Goal: Task Accomplishment & Management: Use online tool/utility

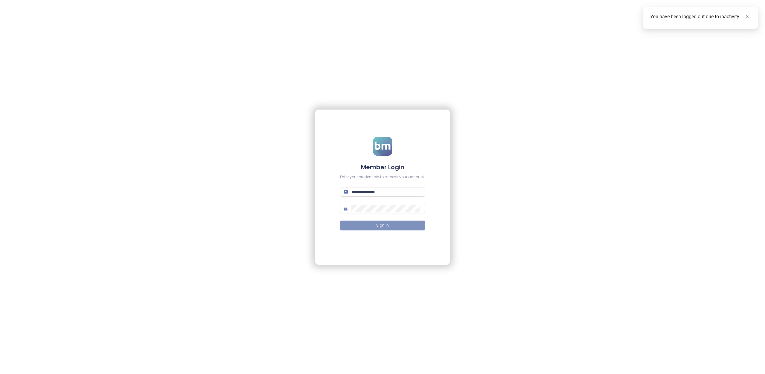
type input "**********"
click at [392, 227] on button "Sign In" at bounding box center [382, 226] width 85 height 10
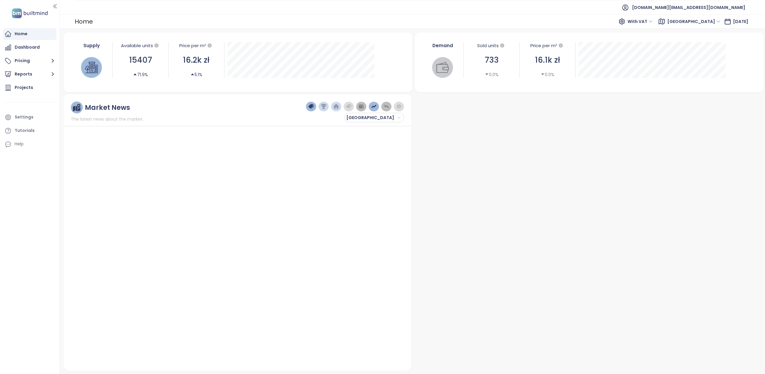
click at [708, 21] on span "[GEOGRAPHIC_DATA]" at bounding box center [693, 21] width 53 height 9
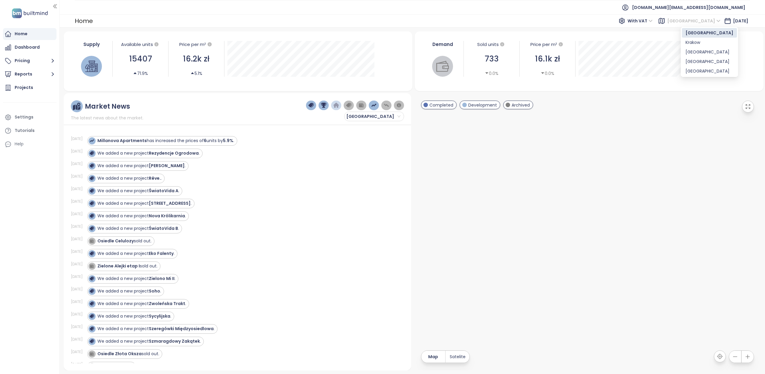
click at [695, 51] on div "[GEOGRAPHIC_DATA]" at bounding box center [710, 52] width 48 height 7
